Goal: Find contact information: Find contact information

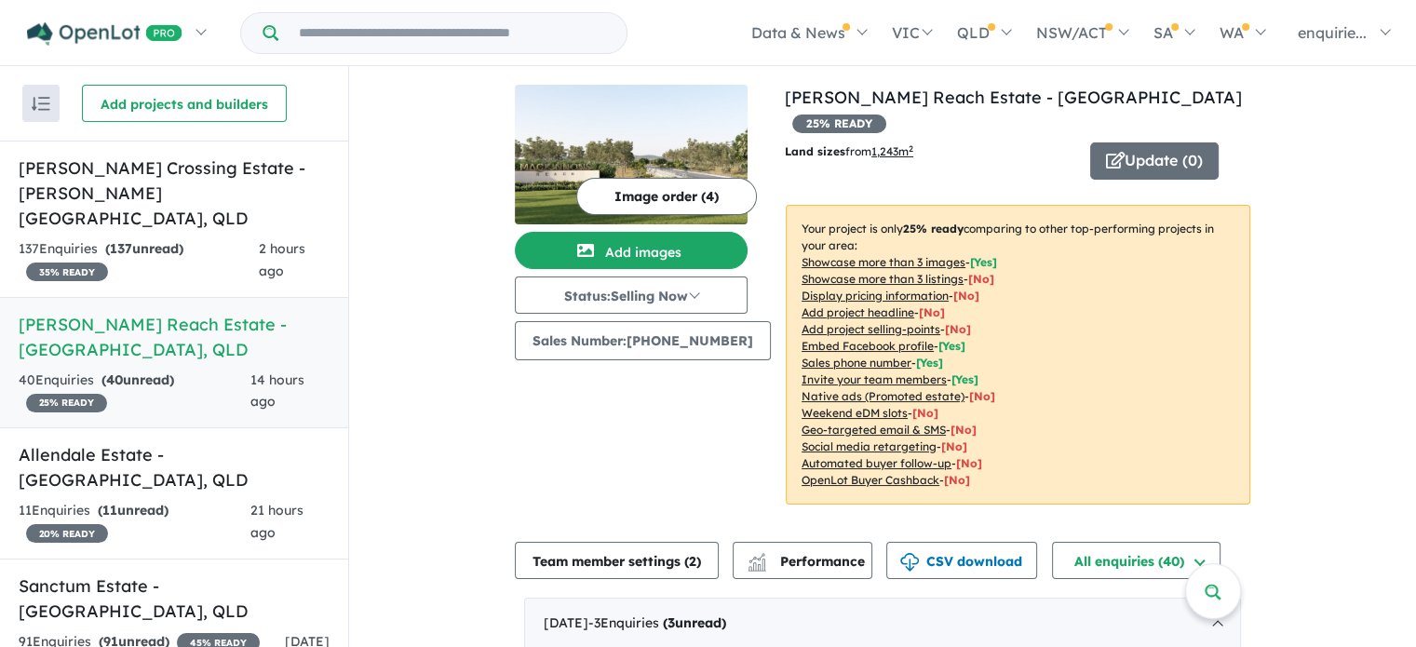
scroll to position [279, 0]
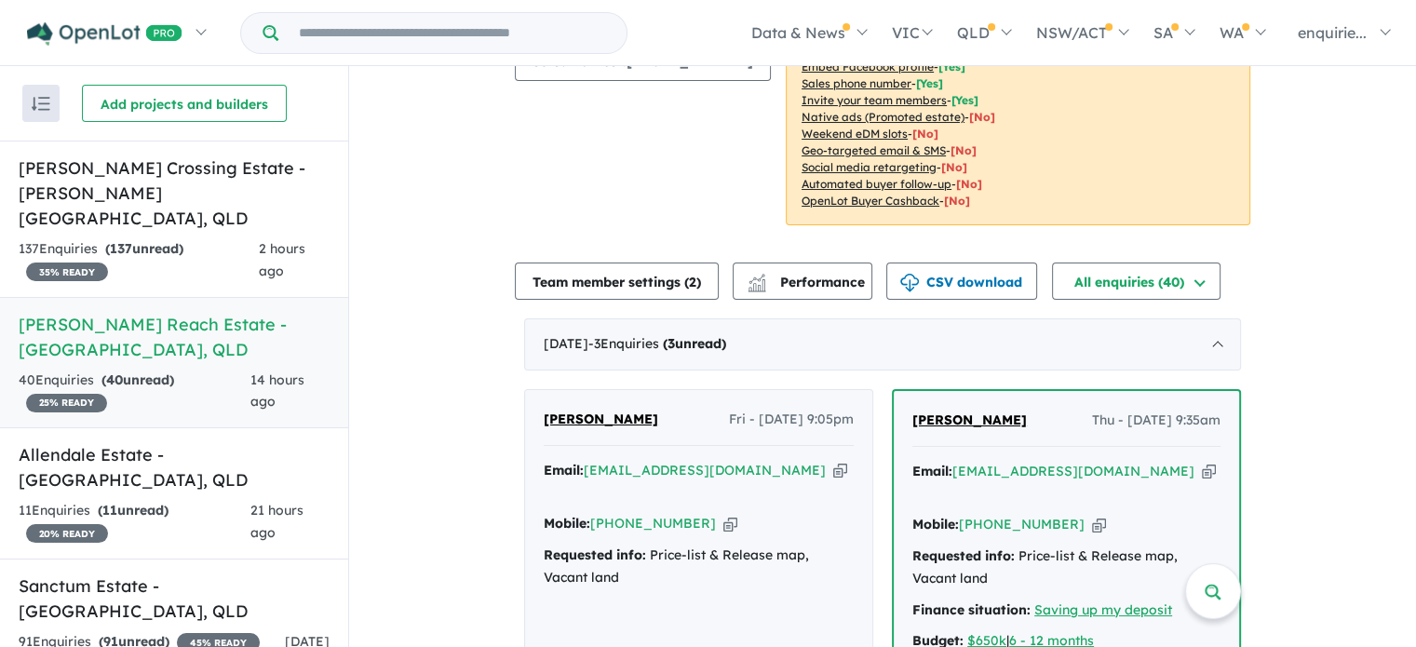
click at [724, 514] on icon "button" at bounding box center [731, 524] width 14 height 20
drag, startPoint x: 627, startPoint y: 392, endPoint x: 526, endPoint y: 394, distance: 100.6
click at [526, 394] on div "[PERSON_NAME] Fri - [DATE] 9:05pm Email: [EMAIL_ADDRESS][DOMAIN_NAME] Copied! M…" at bounding box center [698, 565] width 347 height 350
copy span "[PERSON_NAME]"
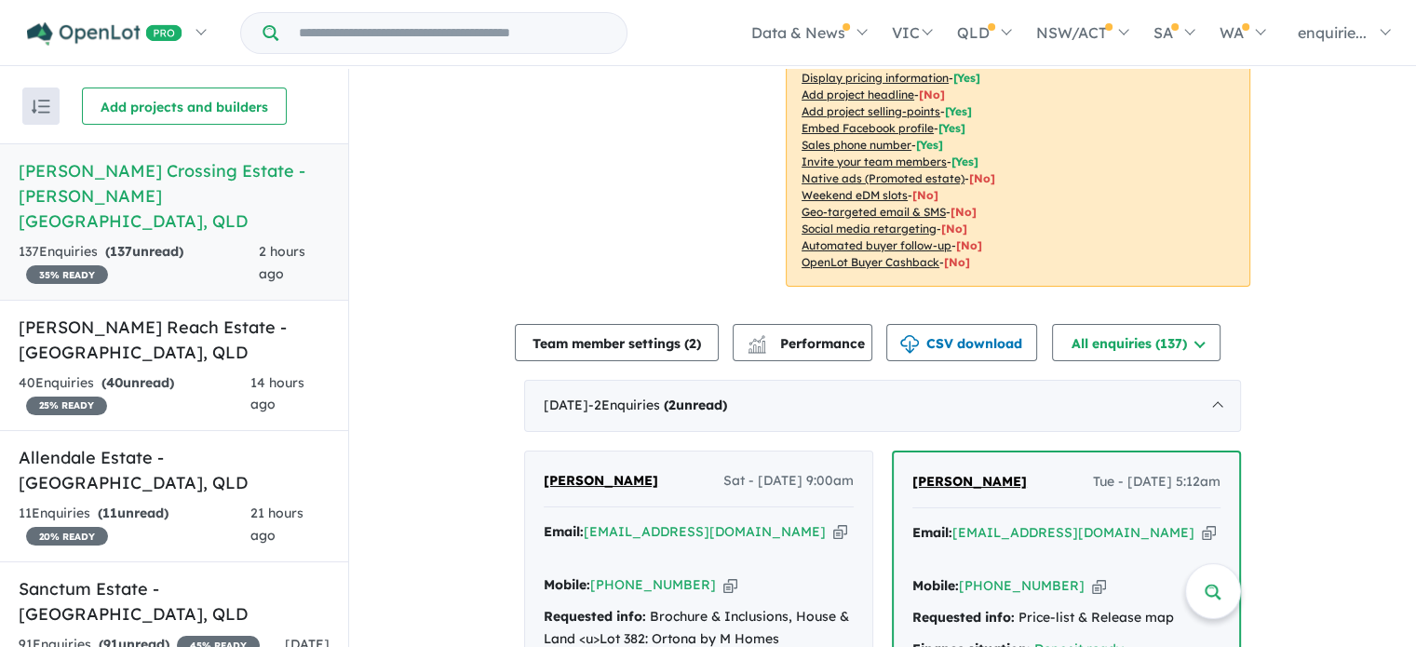
scroll to position [466, 0]
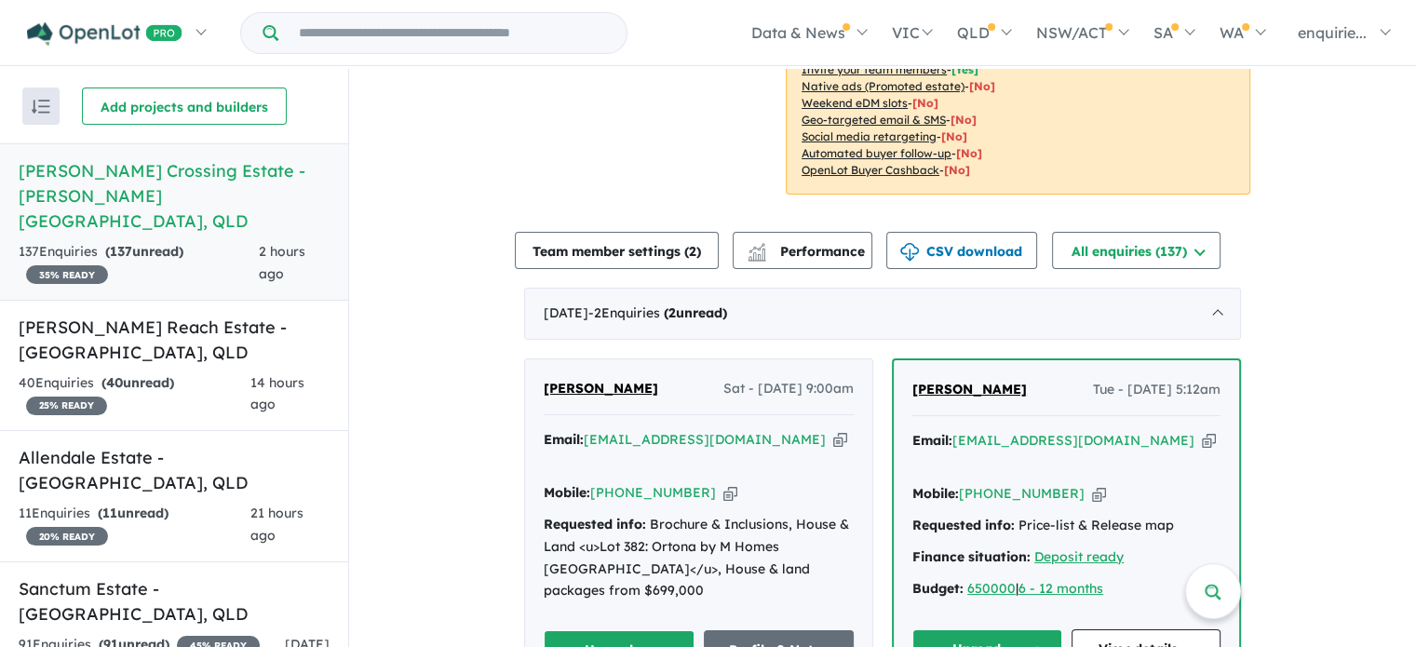
drag, startPoint x: 704, startPoint y: 443, endPoint x: 702, endPoint y: 428, distance: 15.0
click at [724, 483] on icon "button" at bounding box center [731, 493] width 14 height 20
click at [797, 429] on div "Email: [EMAIL_ADDRESS][DOMAIN_NAME] Copied!" at bounding box center [699, 451] width 310 height 45
click at [778, 429] on div "Email: [EMAIL_ADDRESS][DOMAIN_NAME] Copied!" at bounding box center [699, 451] width 310 height 45
click at [833, 430] on icon "button" at bounding box center [840, 440] width 14 height 20
